Goal: Task Accomplishment & Management: Manage account settings

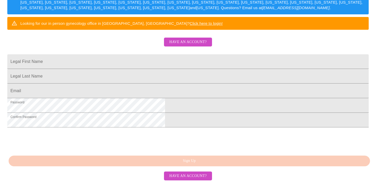
scroll to position [135, 0]
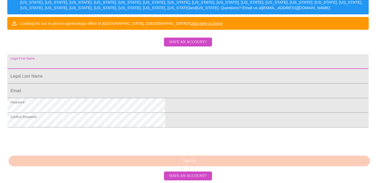
click at [146, 54] on input "Legal First Name" at bounding box center [187, 61] width 361 height 15
type input "[PERSON_NAME]"
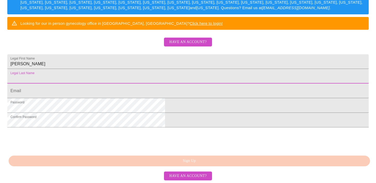
click at [144, 69] on input "Legal First Name" at bounding box center [187, 76] width 361 height 15
type input "[PERSON_NAME]"
click at [130, 84] on input "Legal First Name" at bounding box center [187, 91] width 361 height 15
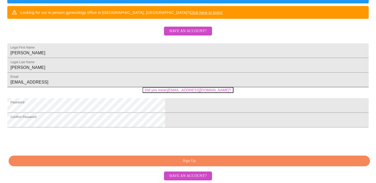
click at [165, 76] on input "[EMAIL_ADDRESS]" at bounding box center [187, 80] width 361 height 15
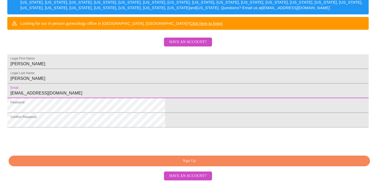
type input "[EMAIL_ADDRESS][DOMAIN_NAME]"
click at [192, 161] on span "Sign Up" at bounding box center [189, 161] width 349 height 7
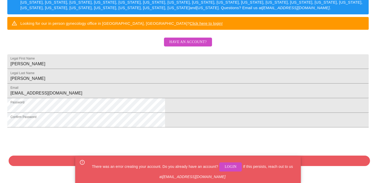
click at [297, 118] on html "MyMenopauseRx Sign Up Welcome! We are currently accepting virtual patients from…" at bounding box center [188, 17] width 376 height 224
click at [228, 167] on span "Login" at bounding box center [231, 167] width 12 height 7
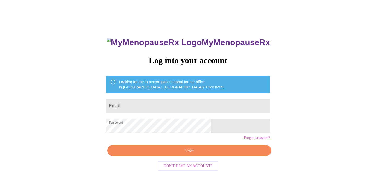
click at [154, 103] on input "Email" at bounding box center [188, 106] width 164 height 15
type input "[EMAIL_ADDRESS][DOMAIN_NAME]"
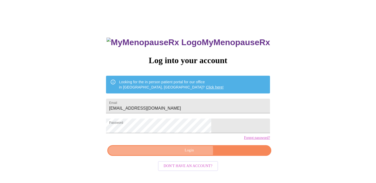
click at [190, 154] on span "Login" at bounding box center [189, 150] width 152 height 7
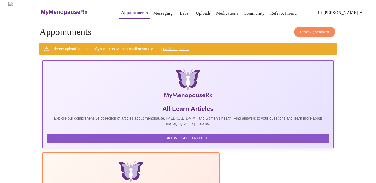
click at [354, 13] on span "Hi [PERSON_NAME]" at bounding box center [341, 12] width 46 height 7
click at [350, 22] on li "Billing" at bounding box center [353, 20] width 24 height 9
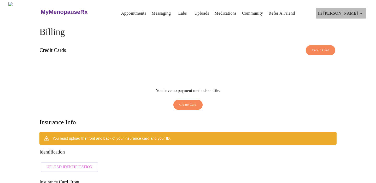
click at [362, 13] on icon "button" at bounding box center [361, 13] width 3 height 1
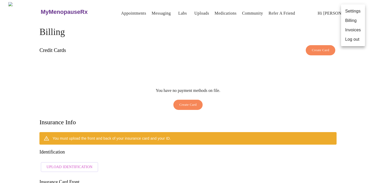
click at [354, 29] on li "Invoices" at bounding box center [353, 29] width 24 height 9
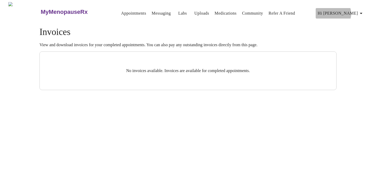
click at [355, 11] on span "Hi [PERSON_NAME]" at bounding box center [341, 13] width 46 height 7
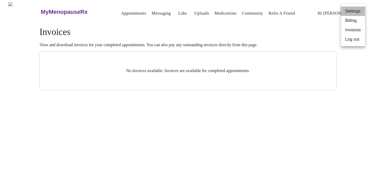
click at [355, 11] on li "Settings" at bounding box center [353, 11] width 24 height 9
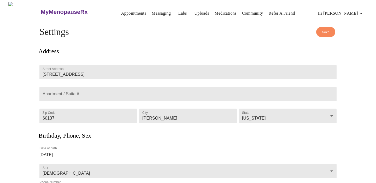
click at [122, 10] on link "Appointments" at bounding box center [133, 13] width 25 height 7
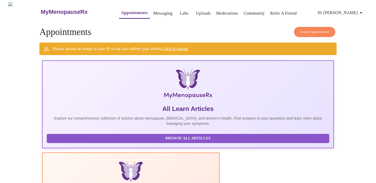
click at [155, 10] on link "Messaging" at bounding box center [162, 13] width 19 height 7
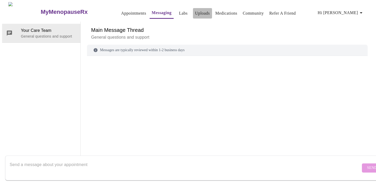
click at [195, 11] on link "Uploads" at bounding box center [202, 13] width 15 height 7
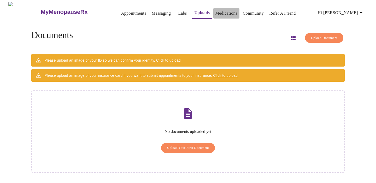
click at [222, 12] on link "Medications" at bounding box center [226, 13] width 22 height 7
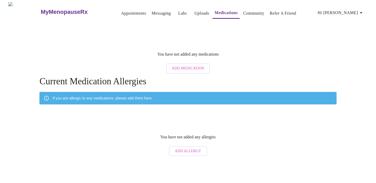
click at [353, 11] on span "Hi [PERSON_NAME]" at bounding box center [341, 12] width 46 height 7
